Goal: Transaction & Acquisition: Purchase product/service

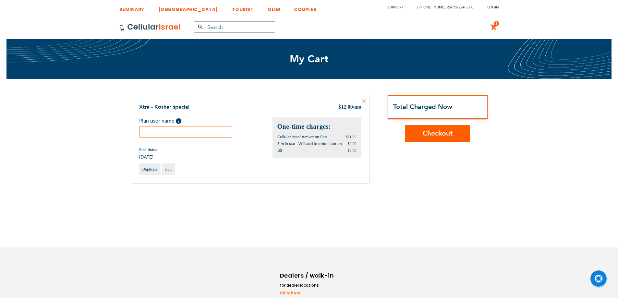
click at [205, 133] on input "text" at bounding box center [185, 131] width 93 height 11
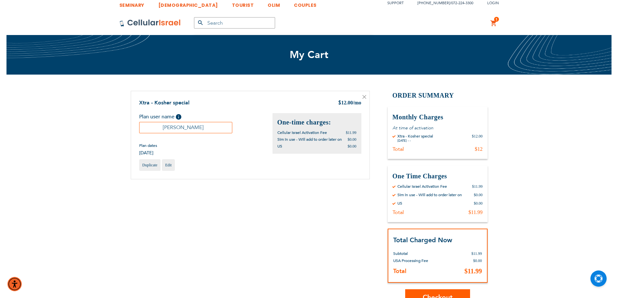
scroll to position [65, 0]
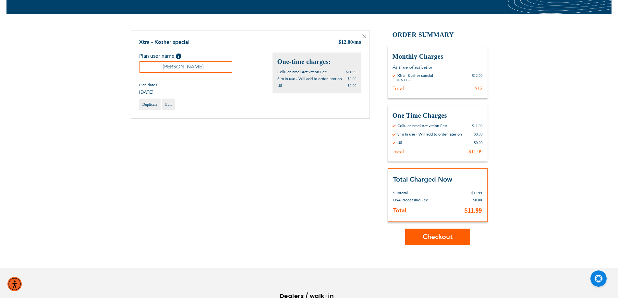
type input "[PERSON_NAME]"
click at [438, 238] on span "Checkout" at bounding box center [438, 236] width 30 height 9
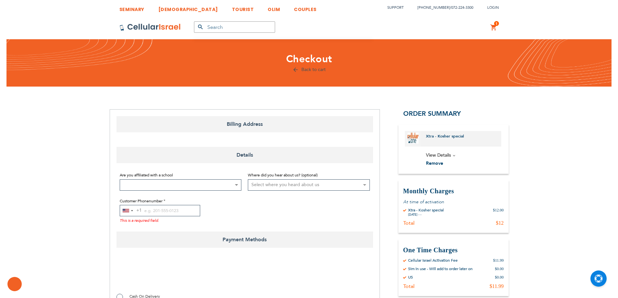
select select "US"
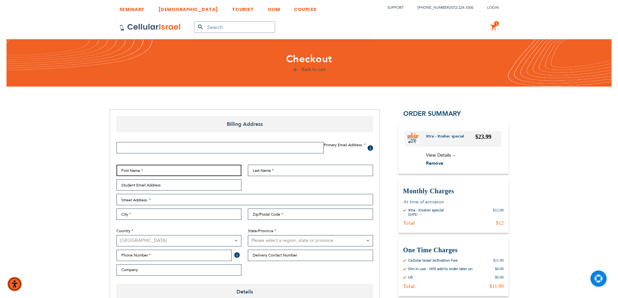
click at [186, 172] on input "First Name" at bounding box center [178, 170] width 125 height 11
type input "[PERSON_NAME]"
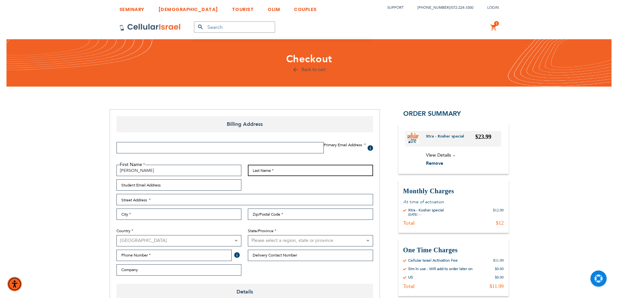
click at [279, 167] on input "Last Name" at bounding box center [310, 170] width 125 height 11
type input "[PERSON_NAME]"
click at [136, 146] on input "Email Address" at bounding box center [219, 147] width 207 height 11
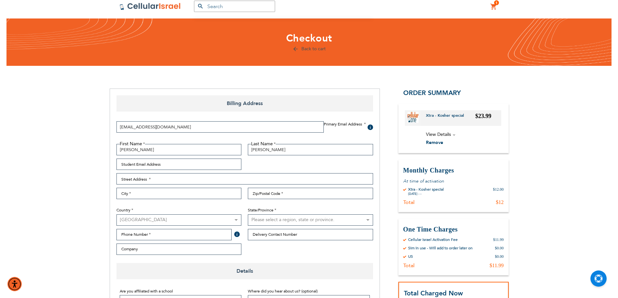
scroll to position [32, 0]
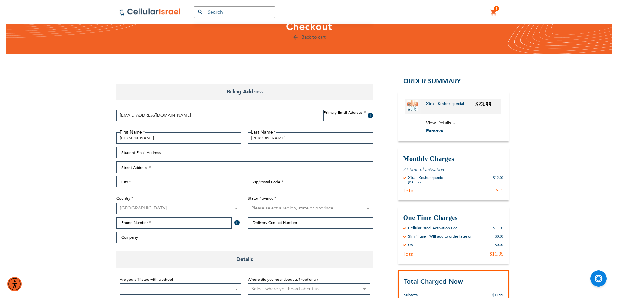
type input "[EMAIL_ADDRESS][DOMAIN_NAME]"
click at [203, 166] on input "Street Address: Line 1" at bounding box center [244, 167] width 257 height 11
click at [136, 168] on input "[STREET_ADDRESS]" at bounding box center [244, 167] width 257 height 11
type input "[STREET_ADDRESS]"
click at [146, 183] on input "City" at bounding box center [178, 181] width 125 height 11
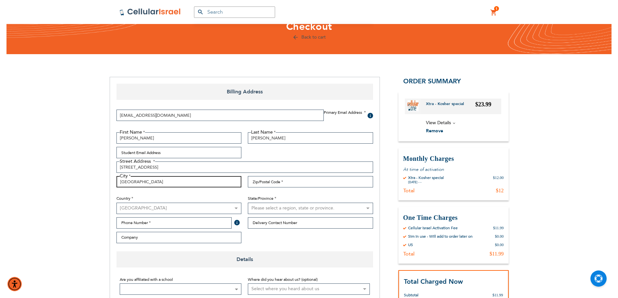
type input "[GEOGRAPHIC_DATA]"
click at [300, 208] on select "Please select a region, state or province. [US_STATE] [US_STATE] [US_STATE] [US…" at bounding box center [310, 208] width 125 height 11
select select "43"
click at [248, 203] on select "Please select a region, state or province. [US_STATE] [US_STATE] [US_STATE] [US…" at bounding box center [310, 208] width 125 height 11
click at [133, 168] on input "[STREET_ADDRESS]" at bounding box center [244, 167] width 257 height 11
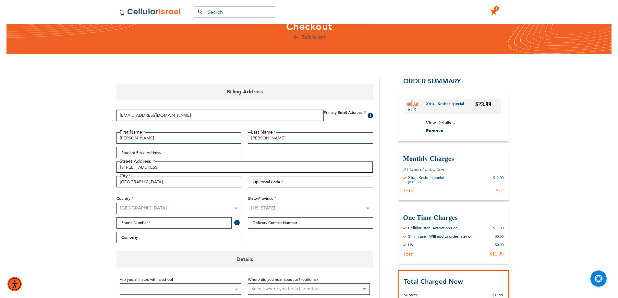
click at [133, 168] on input "[STREET_ADDRESS]" at bounding box center [244, 167] width 257 height 11
click at [265, 204] on select "Please select a region, state or province. [US_STATE] [US_STATE] [US_STATE] [US…" at bounding box center [310, 208] width 125 height 11
click at [265, 206] on select "Please select a region, state or province. [US_STATE] [US_STATE] [US_STATE] [US…" at bounding box center [310, 208] width 125 height 11
click at [265, 182] on input "Zip/Postal Code" at bounding box center [310, 181] width 125 height 11
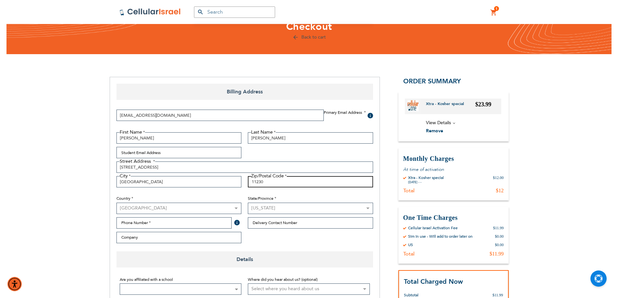
type input "11230"
click at [165, 223] on input "Phone Number" at bounding box center [173, 222] width 115 height 11
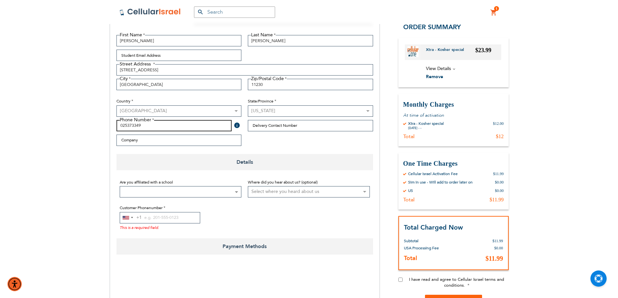
type input "025373349"
click at [184, 193] on span at bounding box center [181, 191] width 122 height 11
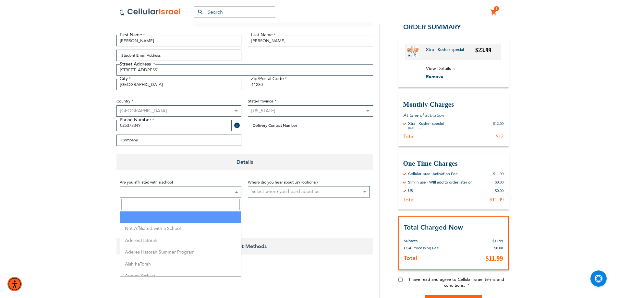
click at [179, 204] on input "Search" at bounding box center [180, 204] width 119 height 11
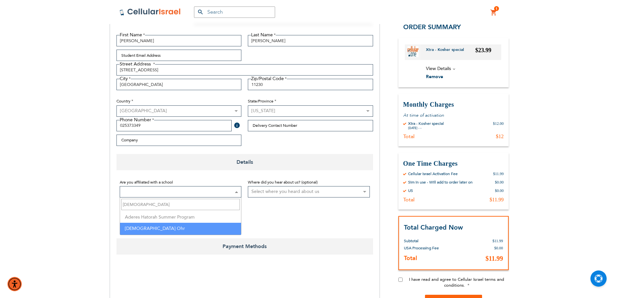
type input "[DEMOGRAPHIC_DATA]"
select select "162"
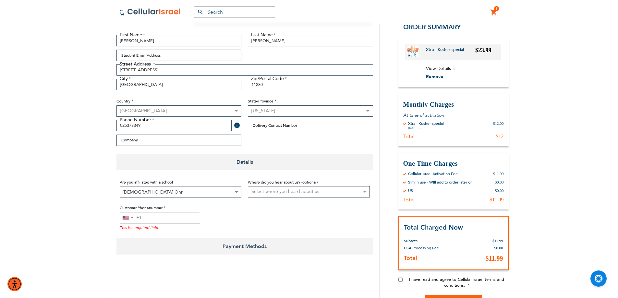
click at [173, 221] on input "Customer Phonenumber" at bounding box center [160, 217] width 80 height 11
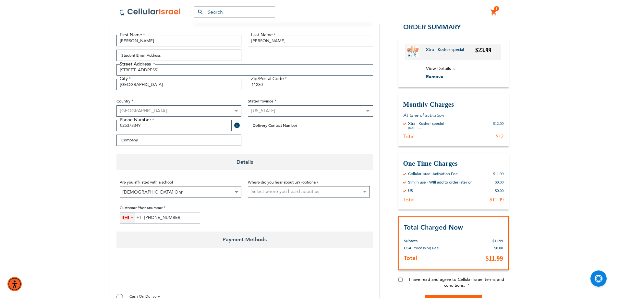
type input "[PHONE_NUMBER]"
click at [126, 218] on div "Canada +1" at bounding box center [126, 217] width 6 height 3
type input "972"
click at [140, 244] on span "Israel" at bounding box center [137, 242] width 11 height 8
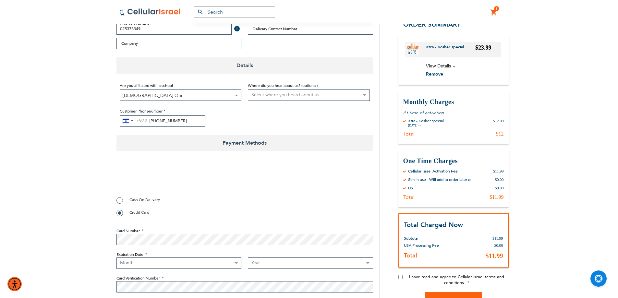
scroll to position [227, 0]
checkbox input "true"
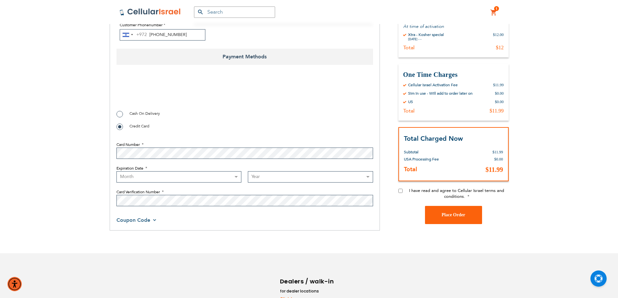
scroll to position [324, 0]
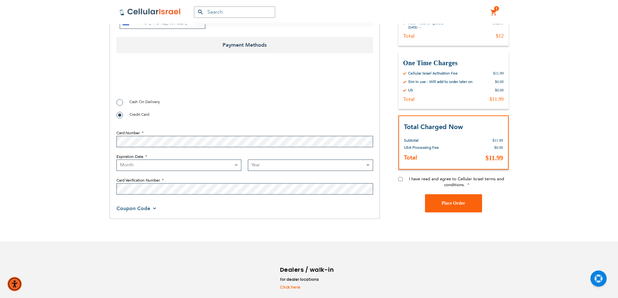
click at [232, 169] on select "Month [DATE] - [DATE] - [DATE] - [DATE] - [DATE] - [DATE] - [DATE] - [DATE] - […" at bounding box center [178, 165] width 125 height 11
select select "12"
click at [116, 160] on select "Month [DATE] - [DATE] - [DATE] - [DATE] - [DATE] - [DATE] - [DATE] - [DATE] - […" at bounding box center [178, 165] width 125 height 11
click at [274, 160] on select "Year [DATE] 2026 2027 2028 2029 2030 2031 2032 2033 2034 2035 2036 2037 2038 20…" at bounding box center [310, 165] width 125 height 11
select select "2025"
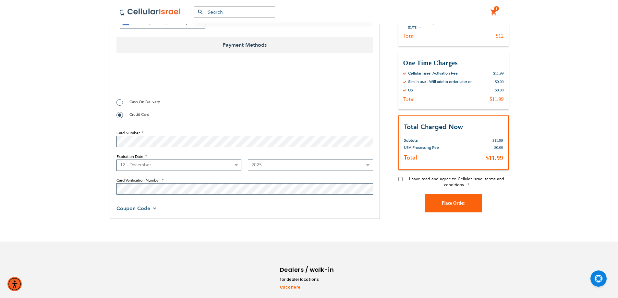
click at [248, 160] on select "Year [DATE] 2026 2027 2028 2029 2030 2031 2032 2033 2034 2035 2036 2037 2038 20…" at bounding box center [310, 165] width 125 height 11
click at [399, 180] on input "I have read and agree to Cellular Israel terms and conditions." at bounding box center [400, 179] width 4 height 4
checkbox input "true"
click at [453, 207] on button "Place Order" at bounding box center [453, 203] width 57 height 18
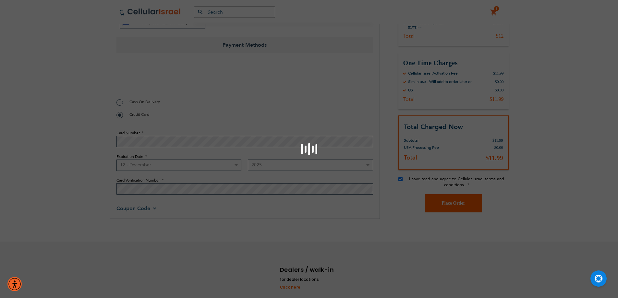
scroll to position [299, 0]
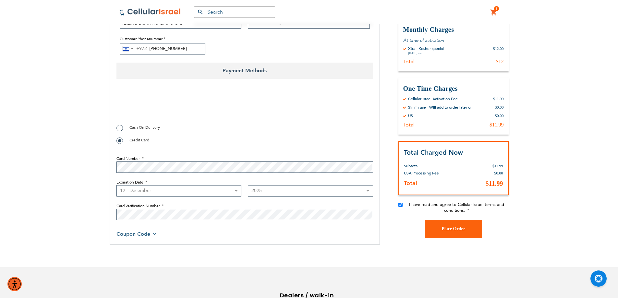
click at [116, 215] on div "Billing Address Primary Email Address Tooltip We'll send your order confirmatio…" at bounding box center [245, 28] width 270 height 434
click at [451, 229] on span "Place Order" at bounding box center [453, 228] width 24 height 5
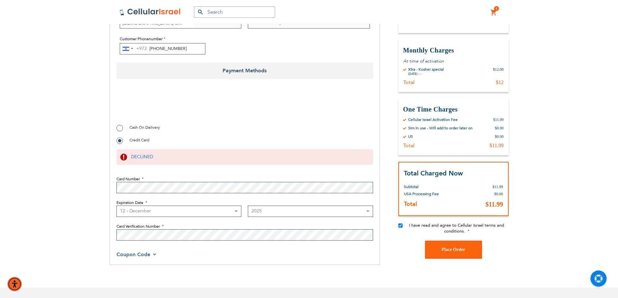
click at [112, 236] on div "Billing Address Primary Email Address Tooltip We'll send your order confirmatio…" at bounding box center [245, 38] width 270 height 454
click at [455, 249] on span "Place Order" at bounding box center [453, 249] width 24 height 5
